Goal: Task Accomplishment & Management: Manage account settings

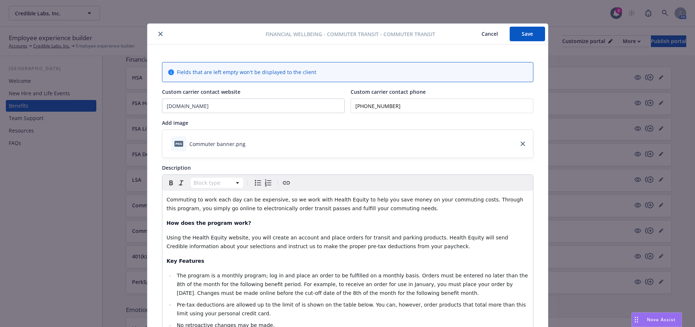
click at [535, 31] on button "Save" at bounding box center [526, 34] width 35 height 15
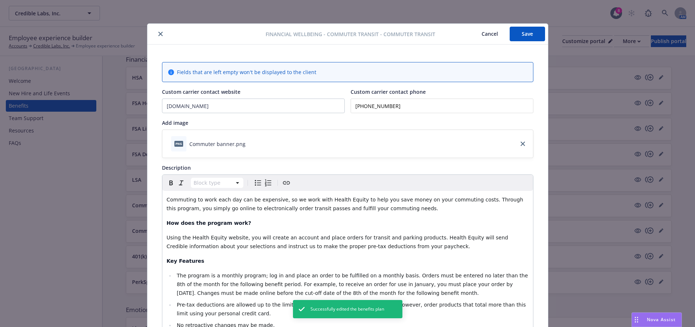
click at [158, 32] on icon "close" at bounding box center [160, 34] width 4 height 4
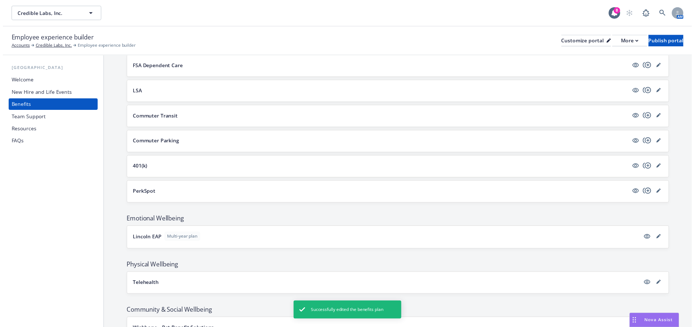
scroll to position [547, 0]
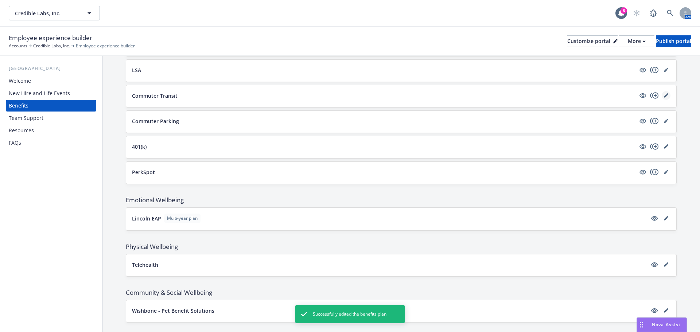
click at [664, 96] on icon "editPencil" at bounding box center [666, 96] width 4 height 4
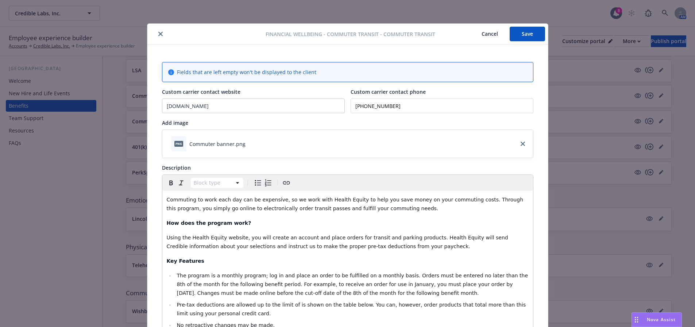
click at [158, 34] on icon "close" at bounding box center [160, 34] width 4 height 4
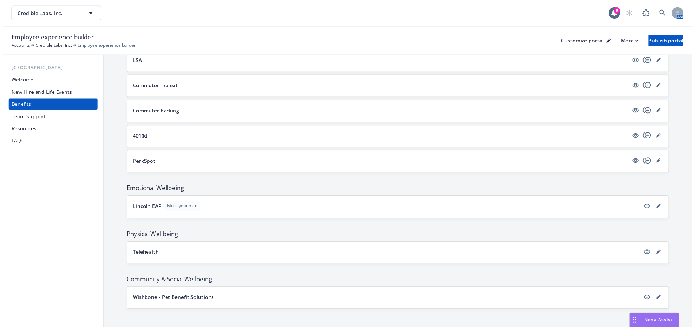
scroll to position [561, 0]
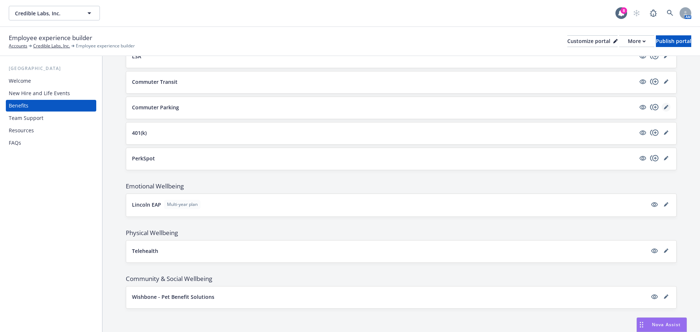
click at [664, 108] on icon "editPencil" at bounding box center [666, 108] width 4 height 4
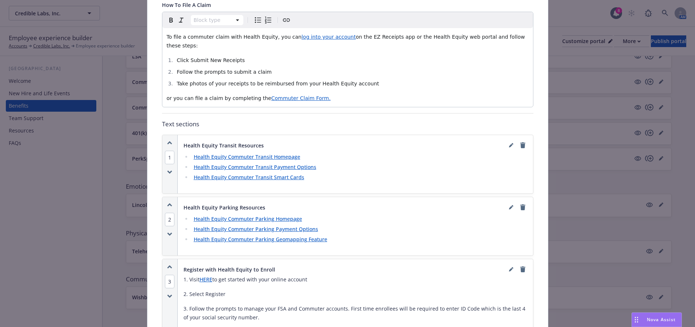
scroll to position [527, 0]
